Goal: Task Accomplishment & Management: Use online tool/utility

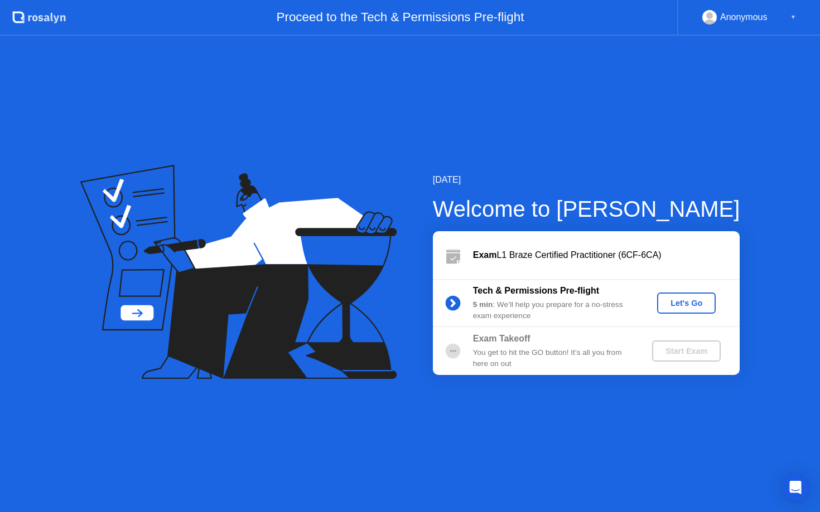
click at [680, 307] on div "Let's Go" at bounding box center [686, 303] width 50 height 9
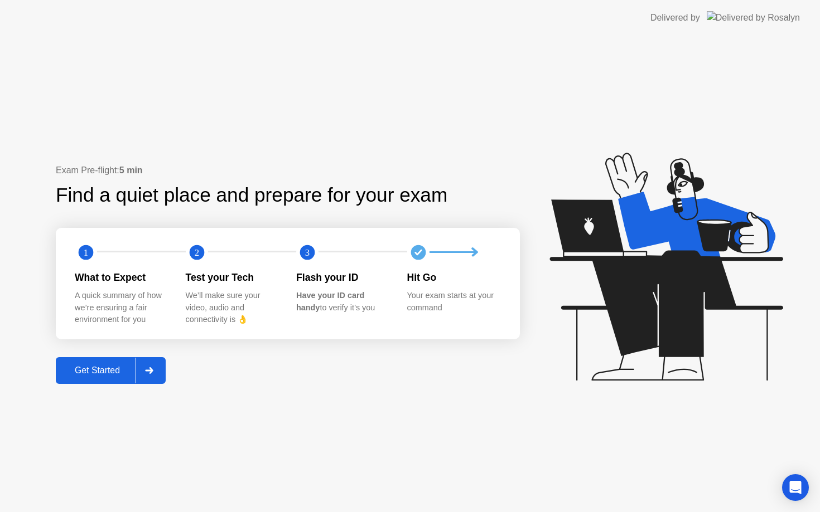
click at [106, 376] on div "Get Started" at bounding box center [97, 371] width 76 height 10
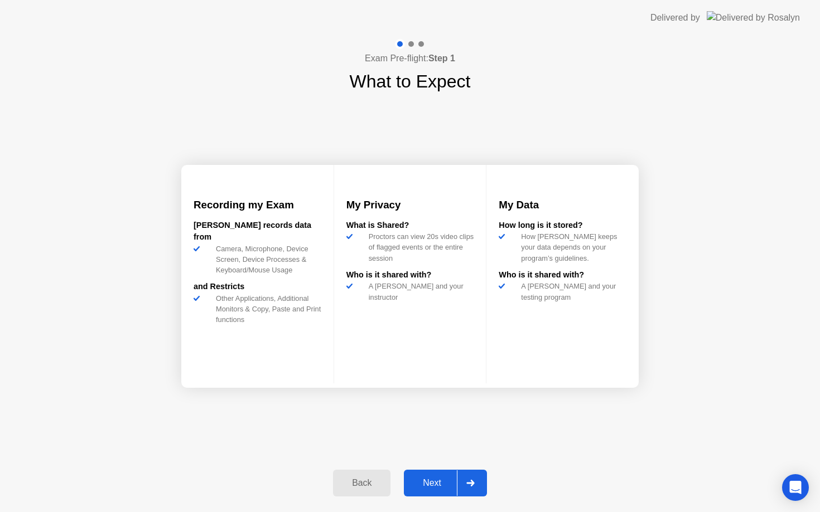
click at [434, 480] on div "Next" at bounding box center [432, 483] width 50 height 10
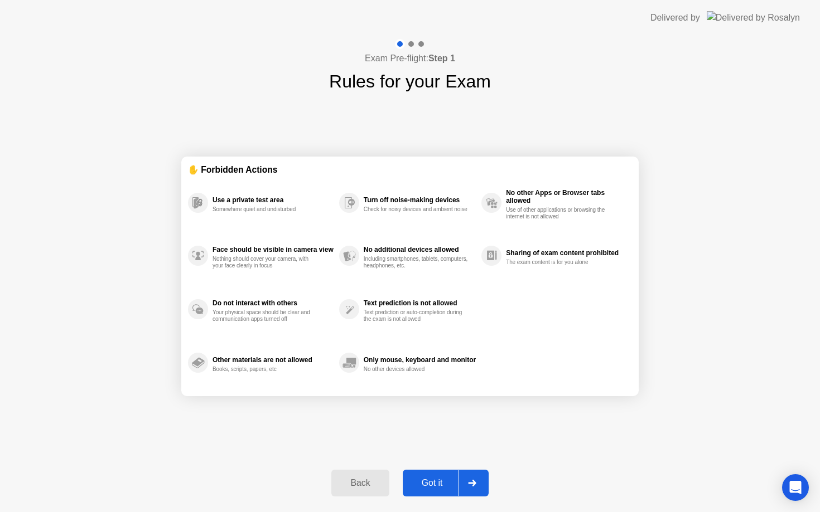
click at [433, 482] on div "Got it" at bounding box center [432, 483] width 52 height 10
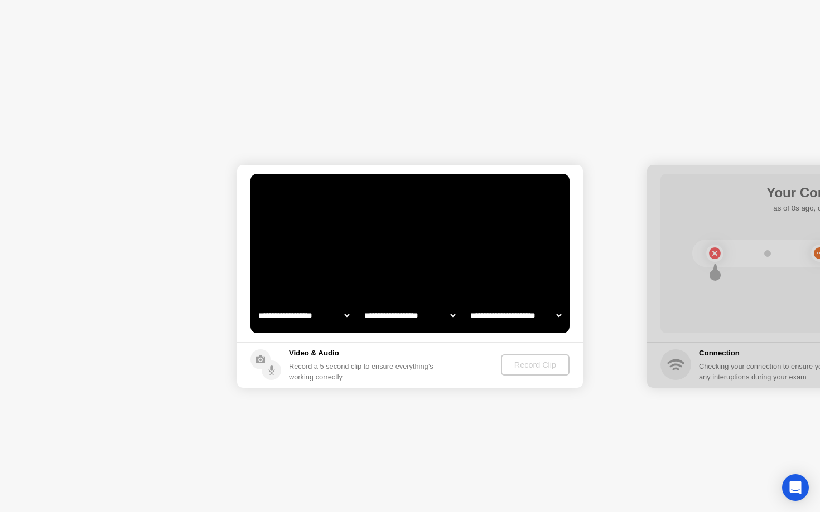
select select "**********"
select select "*******"
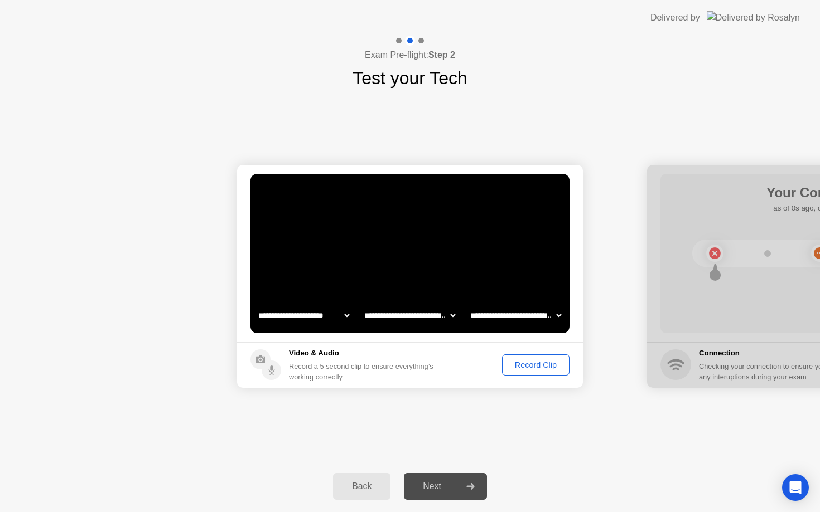
click at [336, 314] on select "**********" at bounding box center [303, 315] width 95 height 22
select select "**********"
click at [445, 320] on select "**********" at bounding box center [409, 315] width 95 height 22
click at [531, 365] on div "Record Clip" at bounding box center [536, 365] width 60 height 9
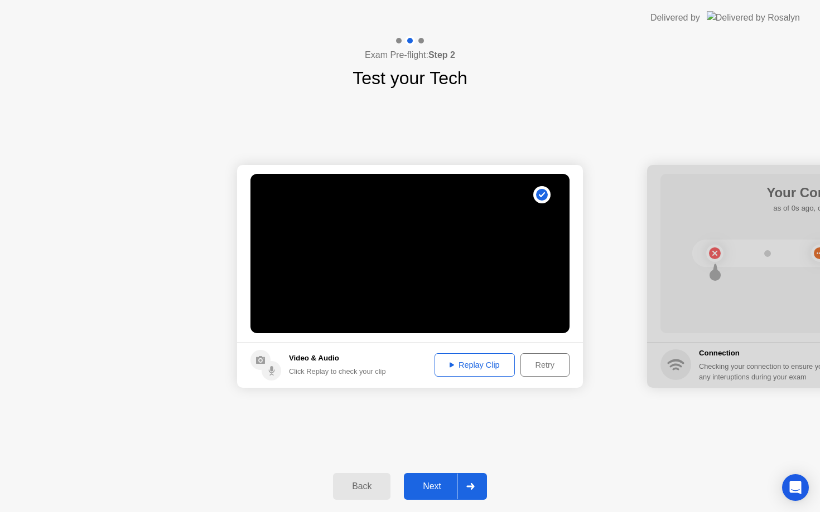
click at [476, 368] on div "Replay Clip" at bounding box center [474, 365] width 72 height 9
click at [433, 487] on div "Next" at bounding box center [432, 487] width 50 height 10
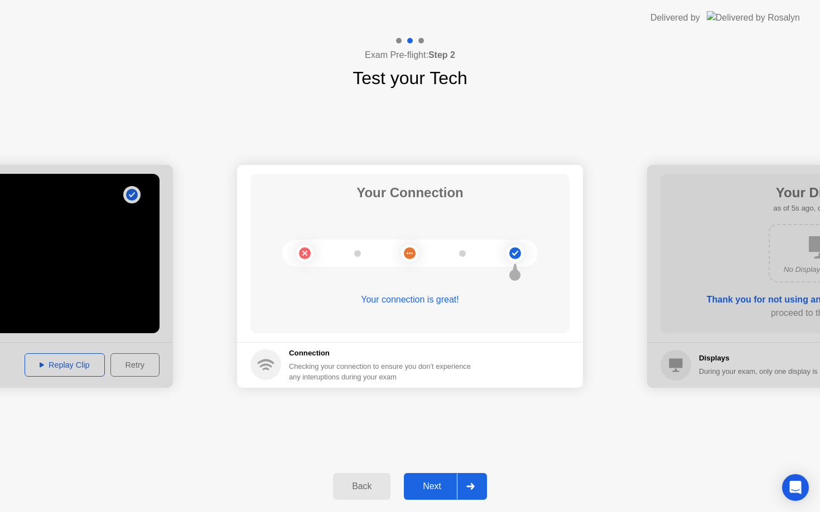
click at [425, 487] on div "Next" at bounding box center [432, 487] width 50 height 10
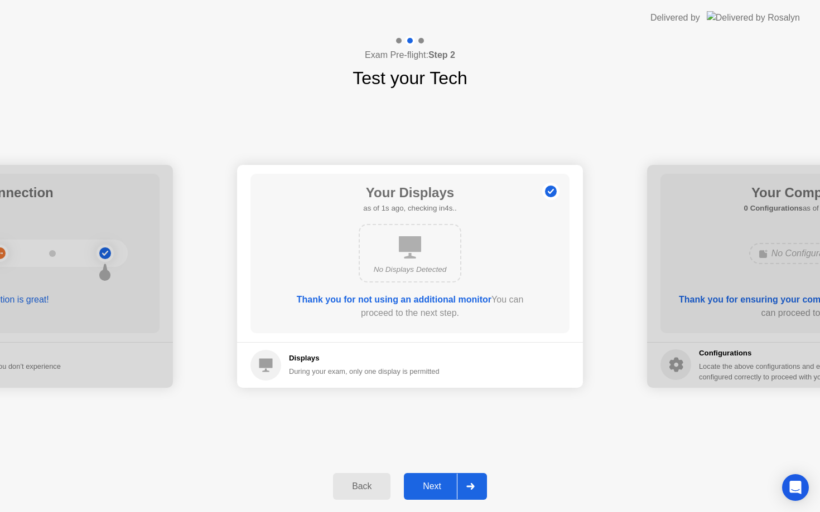
click at [429, 483] on div "Next" at bounding box center [432, 487] width 50 height 10
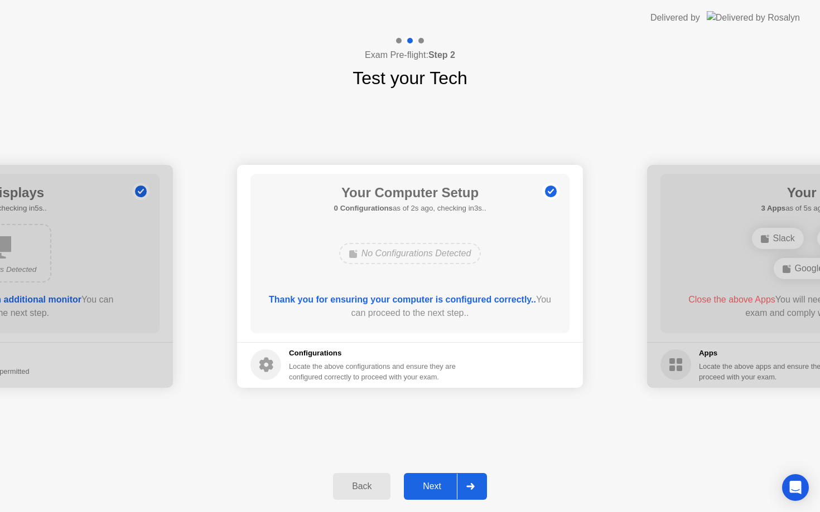
click at [429, 483] on div "Next" at bounding box center [432, 487] width 50 height 10
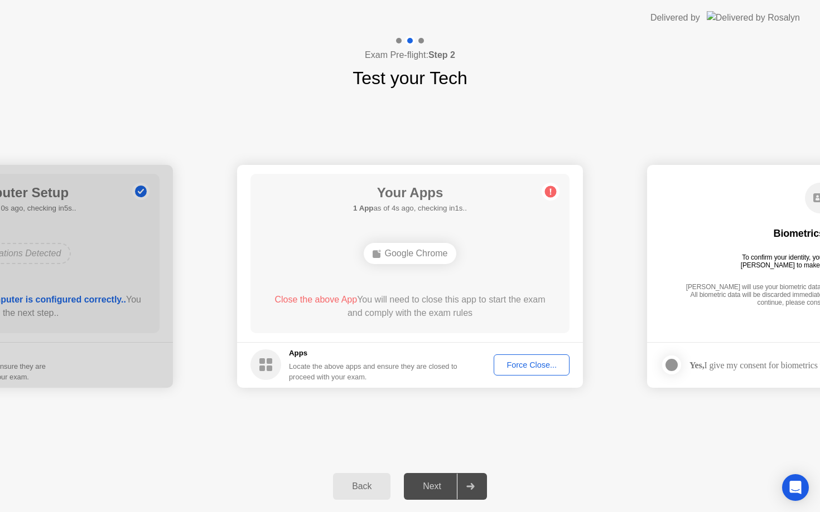
click at [550, 191] on icon at bounding box center [551, 191] width 2 height 6
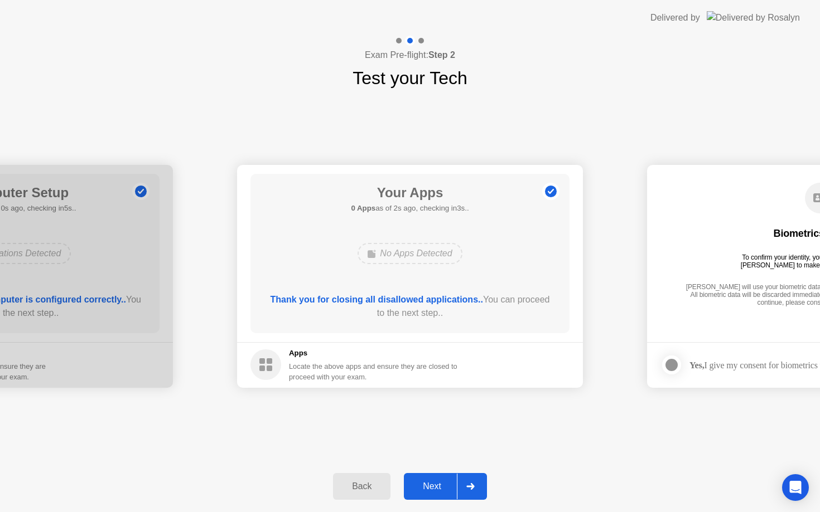
click at [430, 489] on div "Next" at bounding box center [432, 487] width 50 height 10
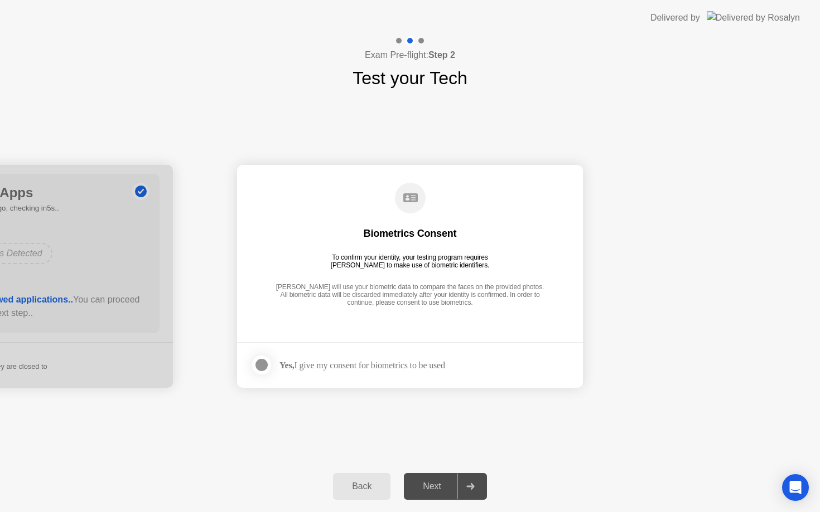
click at [434, 488] on div "Next" at bounding box center [432, 487] width 50 height 10
click at [259, 365] on div at bounding box center [261, 364] width 13 height 13
click at [419, 485] on div "Next" at bounding box center [432, 487] width 50 height 10
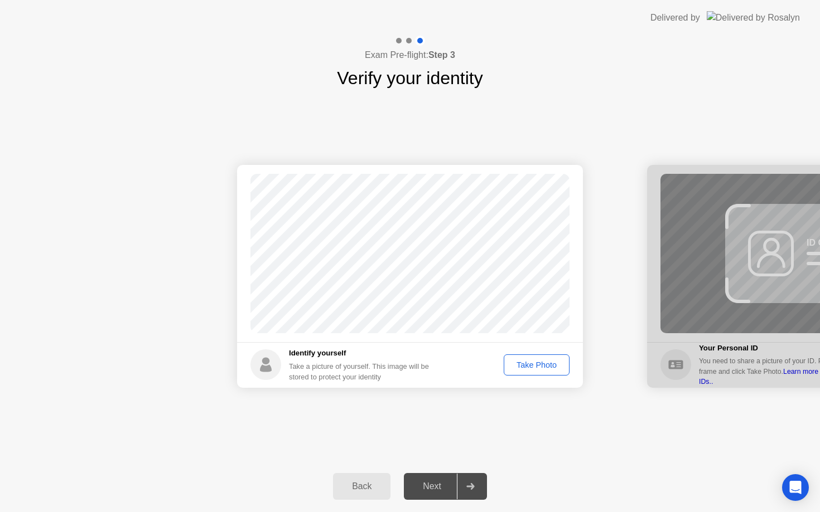
click at [434, 489] on div "Next" at bounding box center [432, 487] width 50 height 10
click at [539, 361] on div "Take Photo" at bounding box center [536, 365] width 58 height 9
click at [429, 484] on div "Next" at bounding box center [432, 487] width 50 height 10
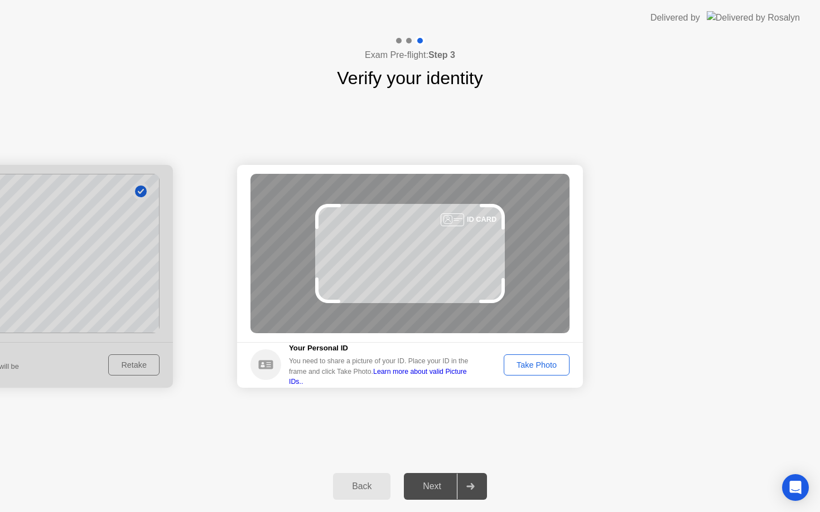
click at [525, 367] on div "Take Photo" at bounding box center [536, 365] width 58 height 9
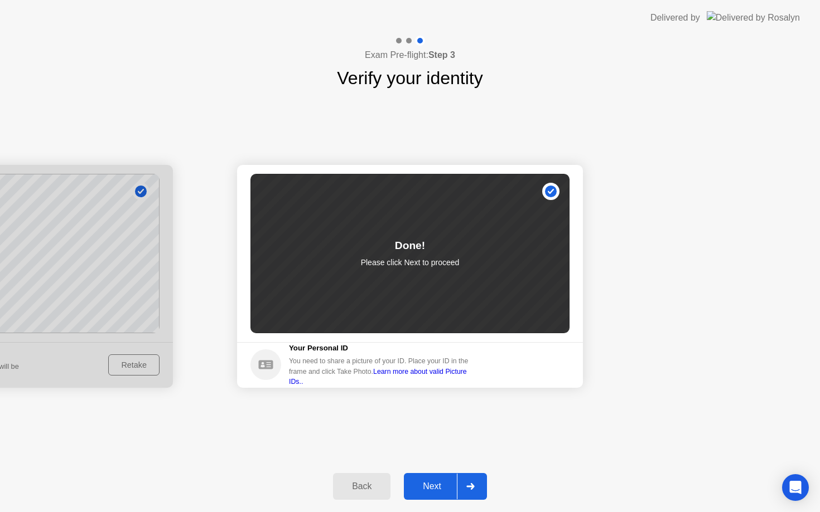
click at [439, 486] on div "Next" at bounding box center [432, 487] width 50 height 10
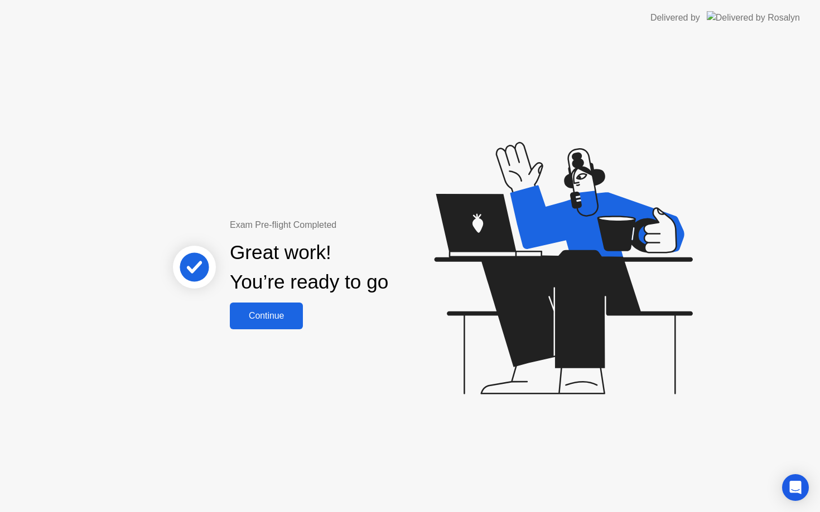
click at [268, 311] on div "Continue" at bounding box center [266, 316] width 66 height 10
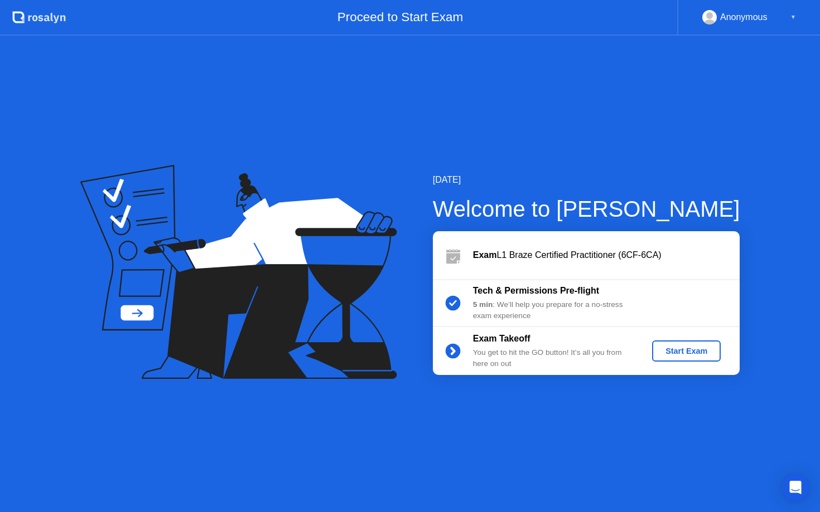
click at [683, 356] on div "Start Exam" at bounding box center [686, 351] width 60 height 9
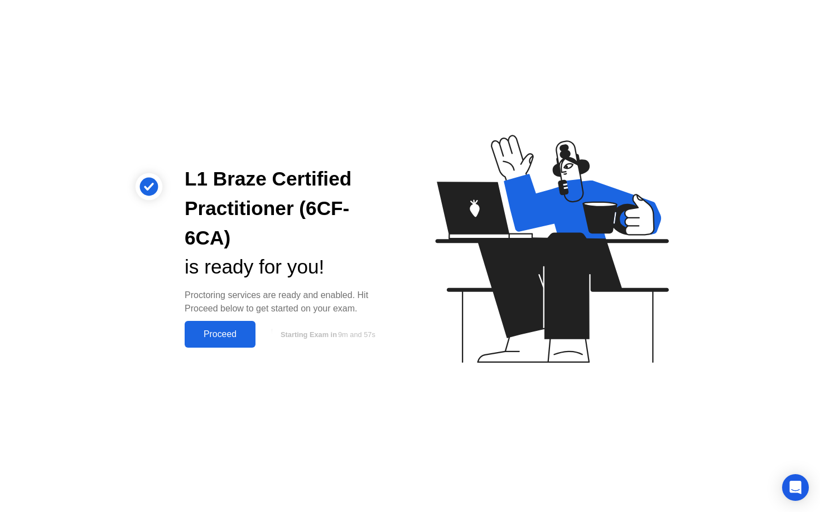
click at [223, 329] on div "Proceed" at bounding box center [220, 334] width 64 height 10
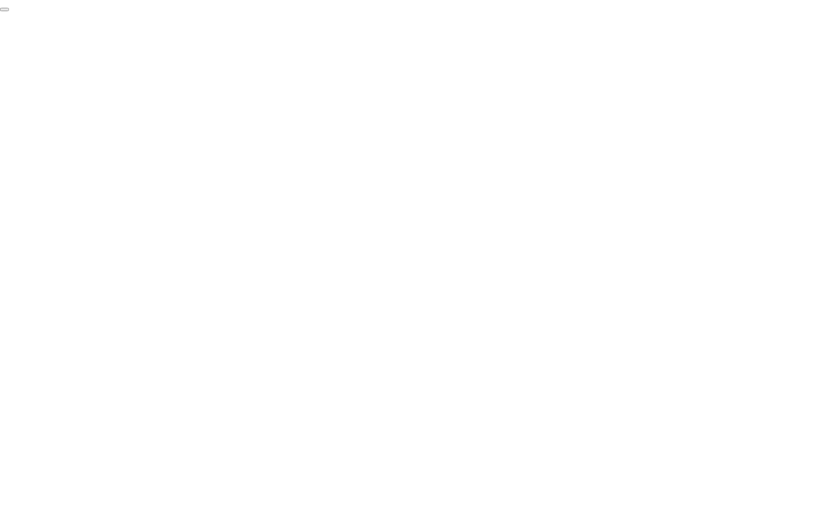
click div "End Proctoring Session"
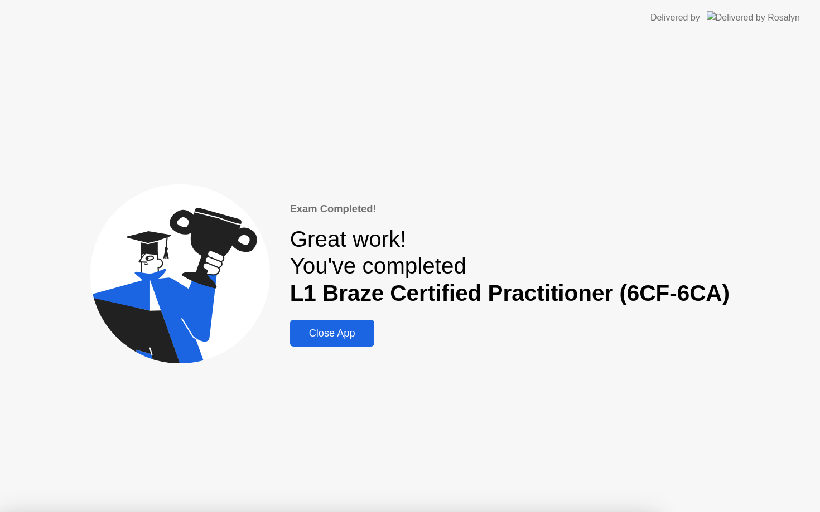
drag, startPoint x: 391, startPoint y: 274, endPoint x: 437, endPoint y: 178, distance: 106.7
click at [347, 336] on div "Close App" at bounding box center [331, 334] width 77 height 12
